Goal: Transaction & Acquisition: Subscribe to service/newsletter

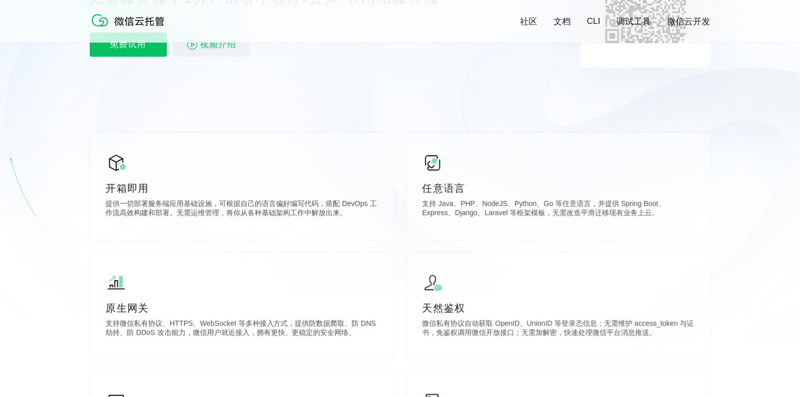
scroll to position [50, 0]
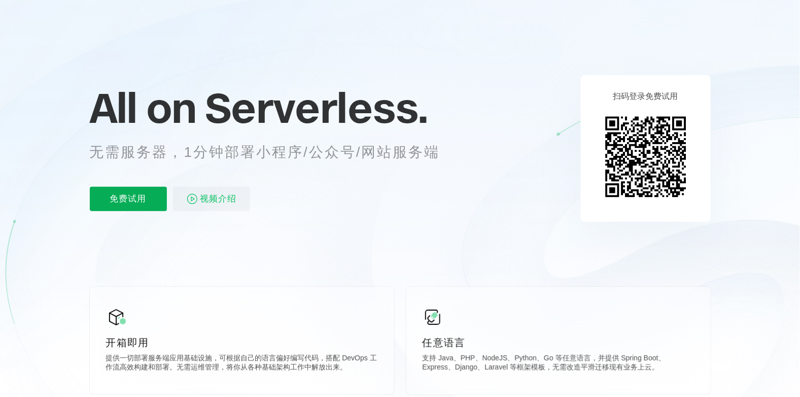
click at [125, 201] on p "免费试用" at bounding box center [128, 199] width 77 height 24
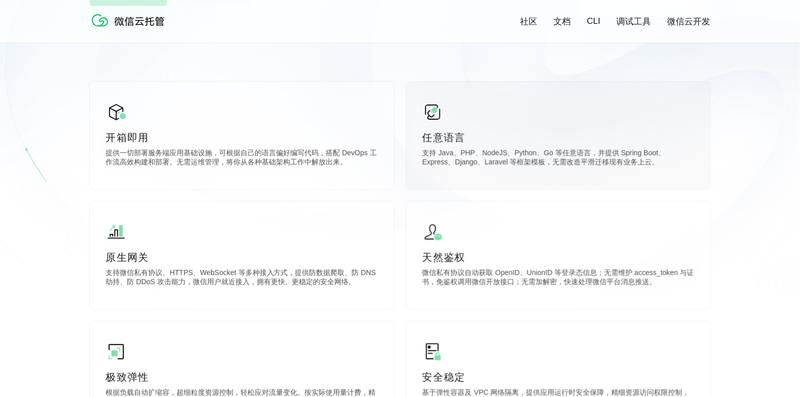
scroll to position [507, 0]
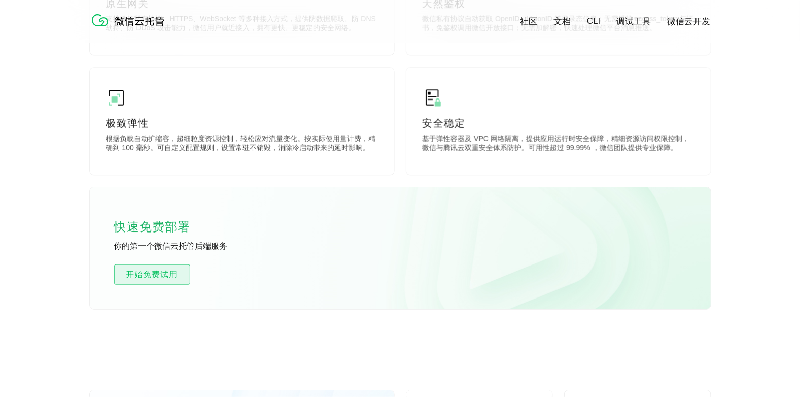
click at [153, 272] on span "开始免费试用" at bounding box center [152, 274] width 75 height 12
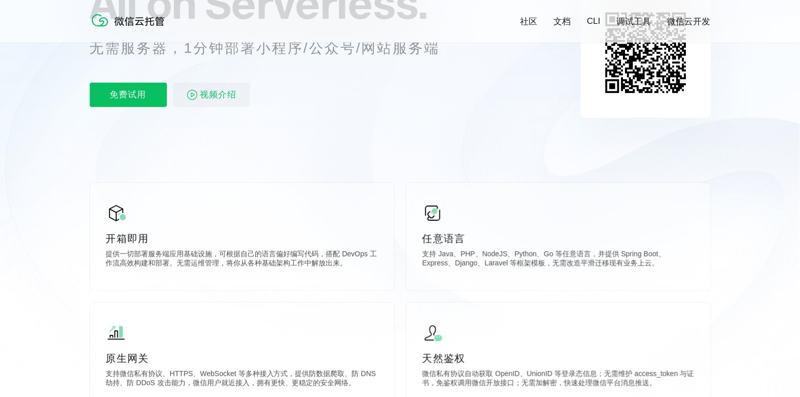
scroll to position [0, 1804]
click at [689, 23] on link "微信云开发" at bounding box center [689, 22] width 43 height 12
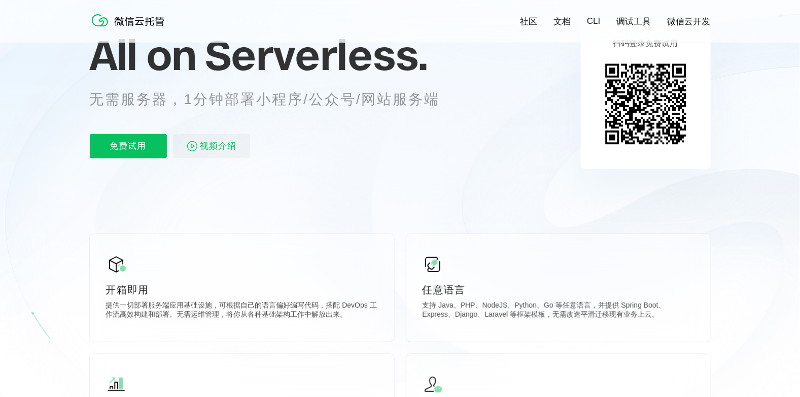
scroll to position [0, 0]
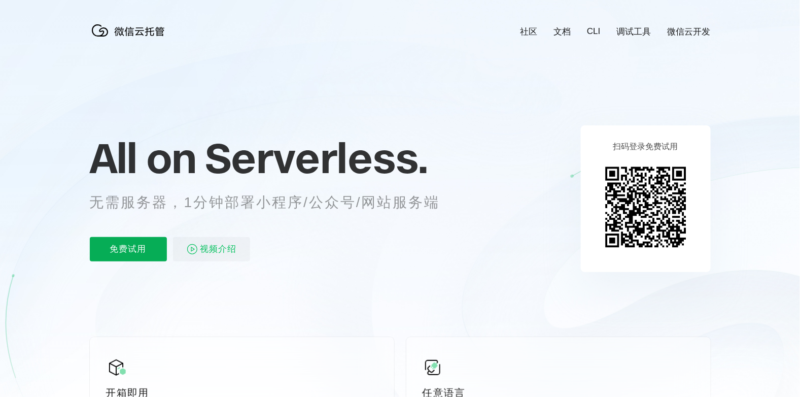
click at [125, 247] on p "免费试用" at bounding box center [128, 249] width 77 height 24
